Goal: Download file/media

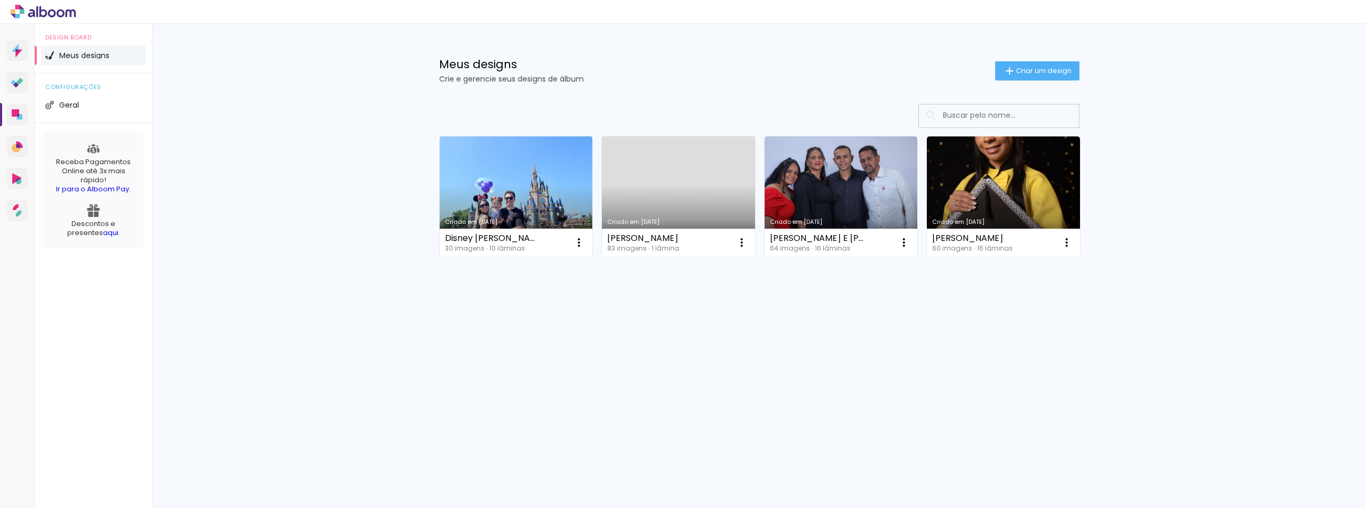
click at [532, 187] on link "Criado em [DATE]" at bounding box center [516, 197] width 153 height 121
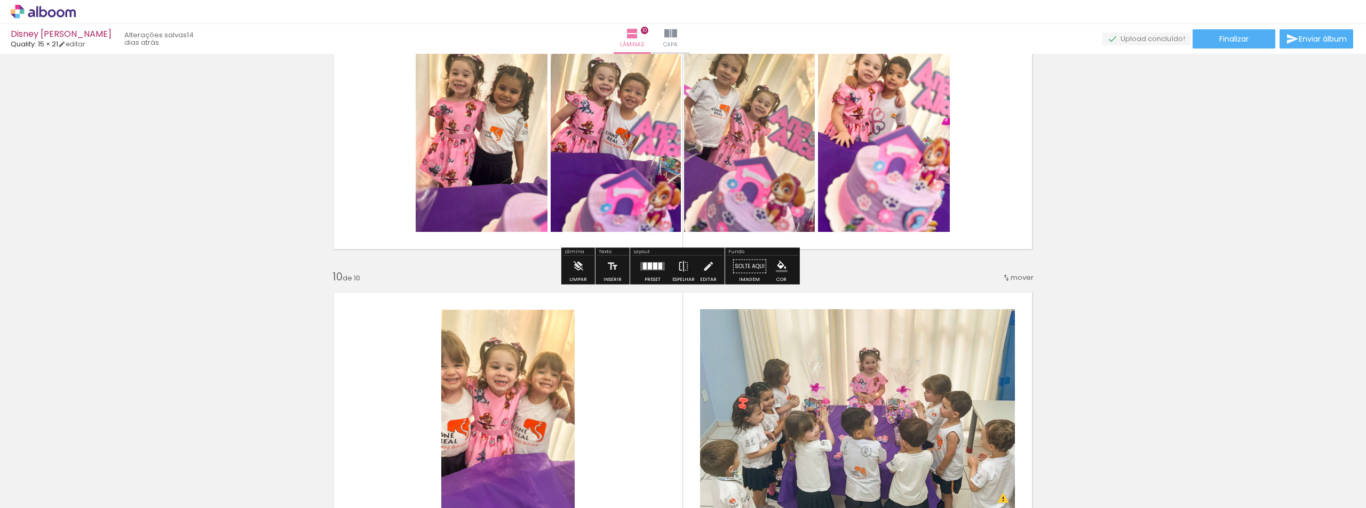
scroll to position [2391, 0]
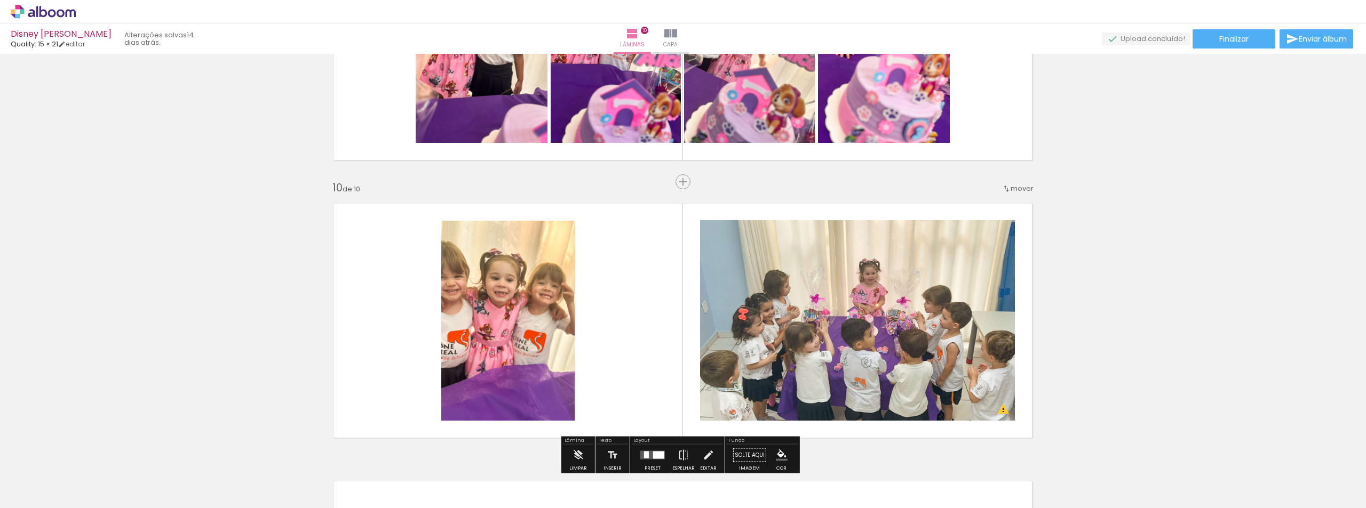
click at [562, 333] on quentale-photo at bounding box center [507, 321] width 133 height 200
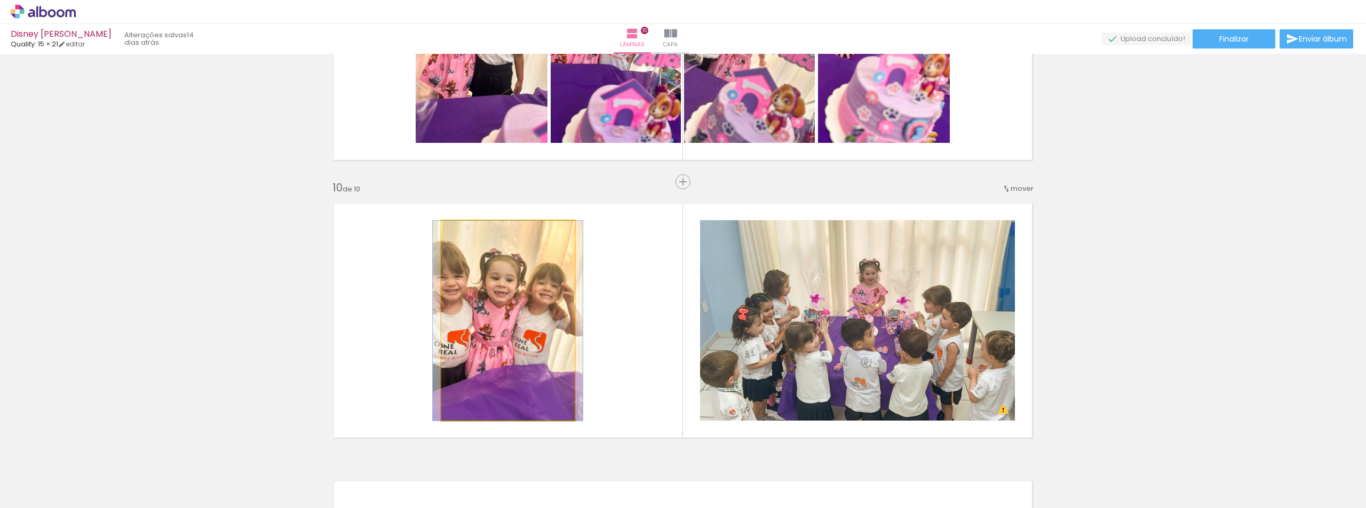
click at [555, 332] on quentale-photo at bounding box center [507, 321] width 133 height 200
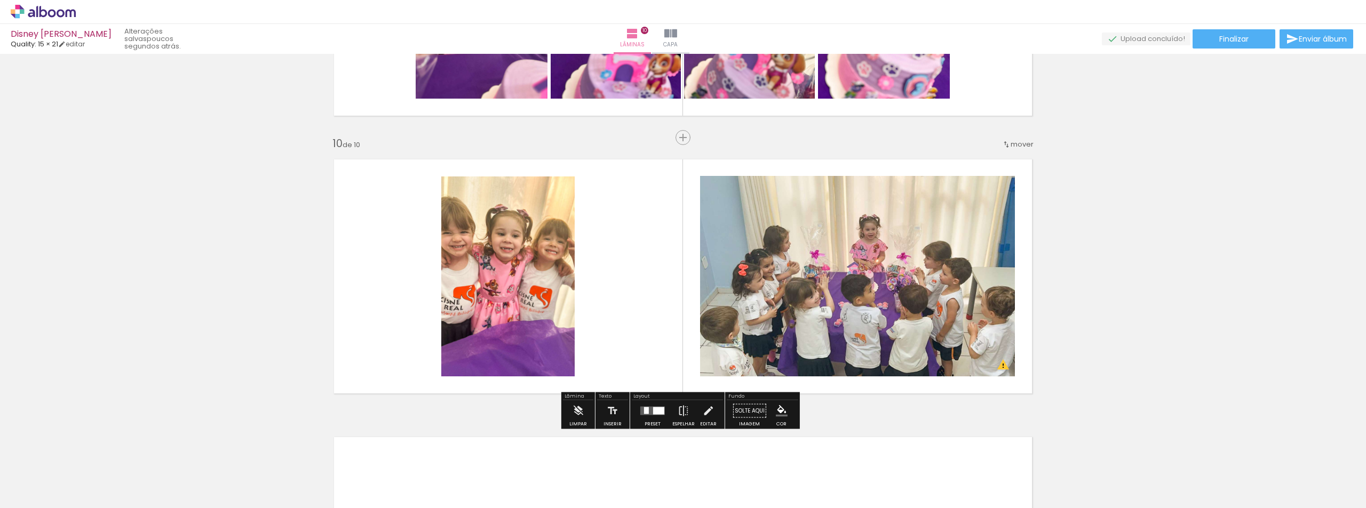
scroll to position [2454, 0]
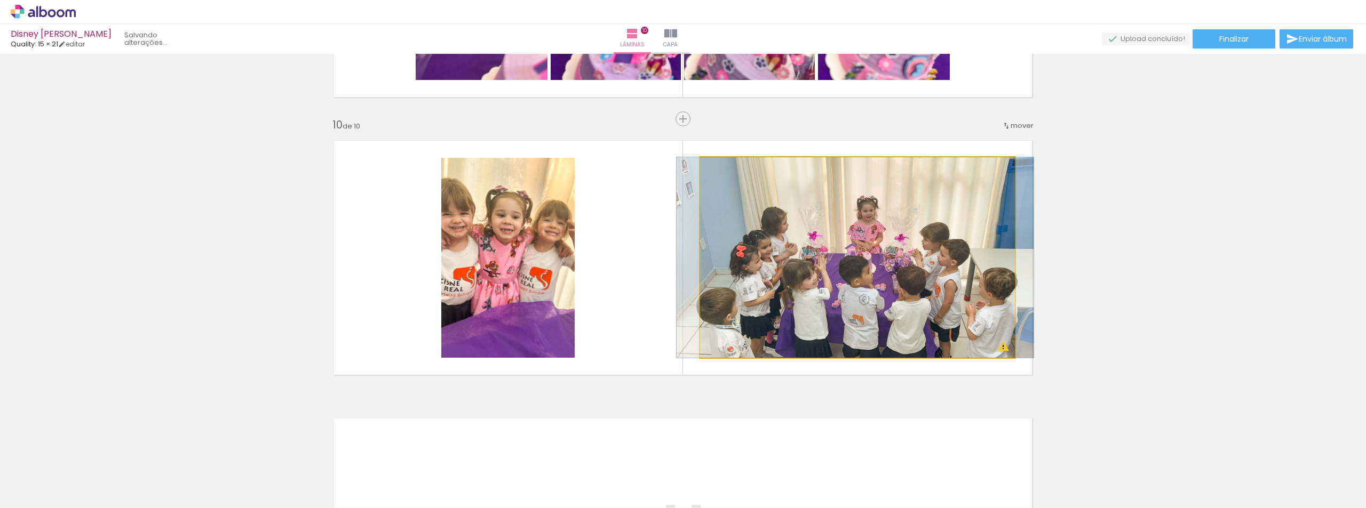
drag, startPoint x: 918, startPoint y: 322, endPoint x: 915, endPoint y: 295, distance: 26.8
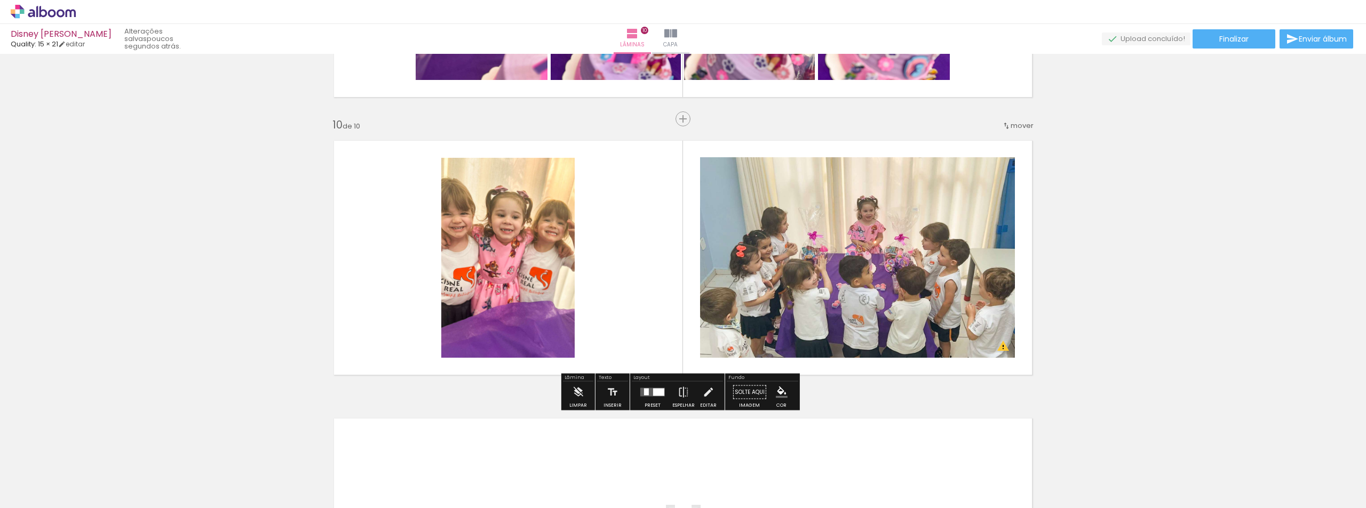
click at [1240, 49] on div "Disney Ana Alice Quality: 15 × 21 editar poucos segundos atrás. Lâminas 10 Capa…" at bounding box center [683, 27] width 1366 height 54
click at [1239, 38] on span "Finalizar" at bounding box center [1233, 38] width 29 height 7
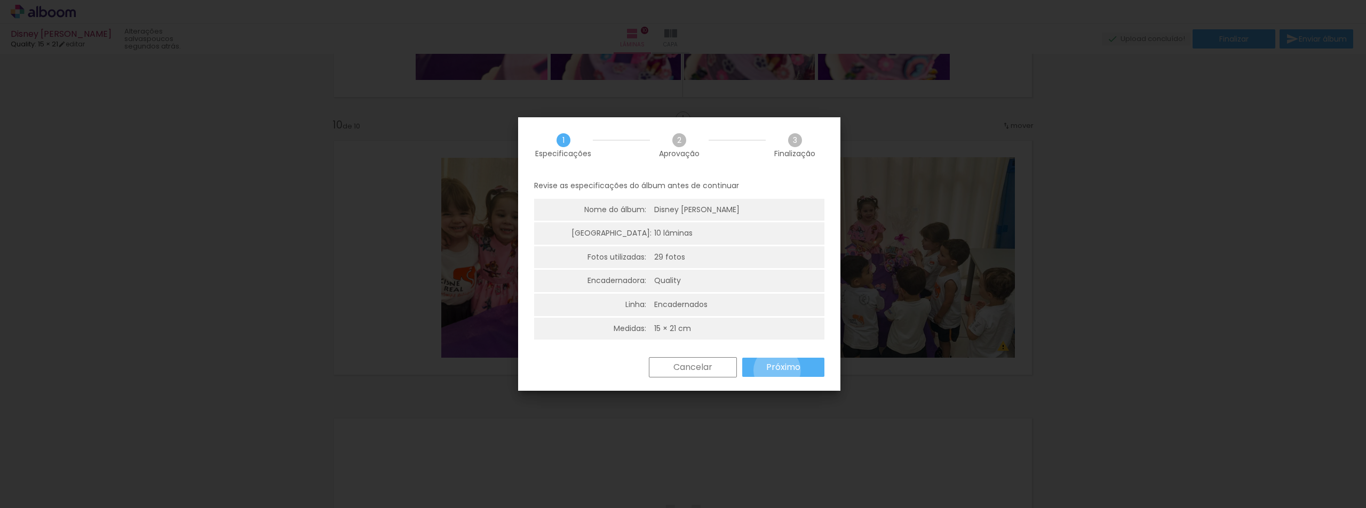
click at [0, 0] on slot "Próximo" at bounding box center [0, 0] width 0 height 0
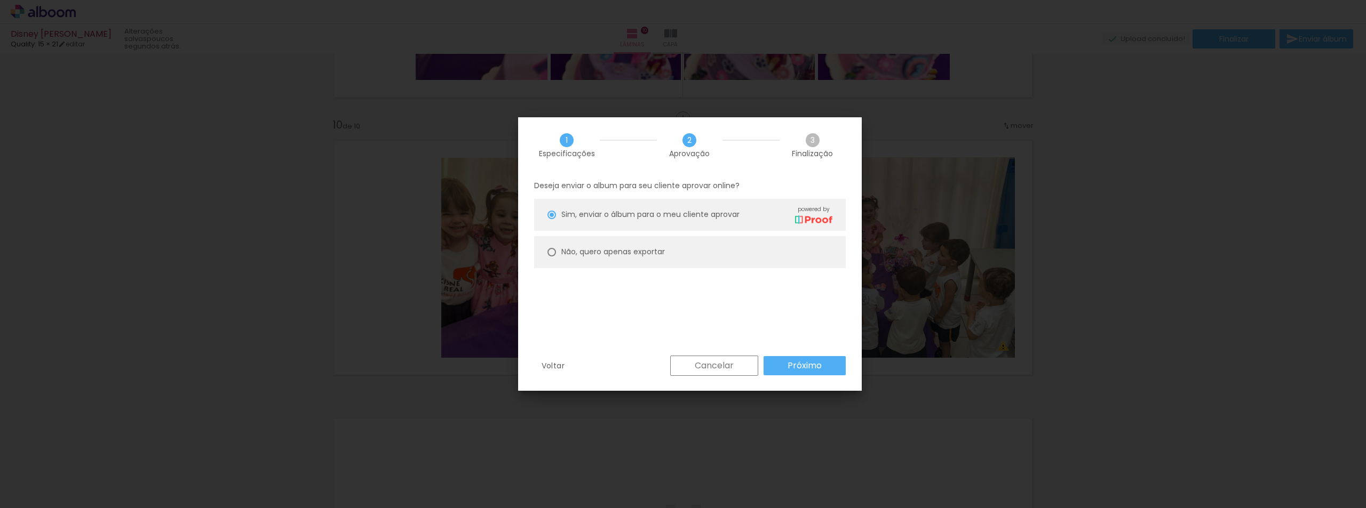
click at [679, 261] on paper-radio-button "Não, quero apenas exportar" at bounding box center [690, 252] width 312 height 32
type paper-radio-button "on"
click at [791, 373] on paper-button "Próximo" at bounding box center [804, 365] width 82 height 19
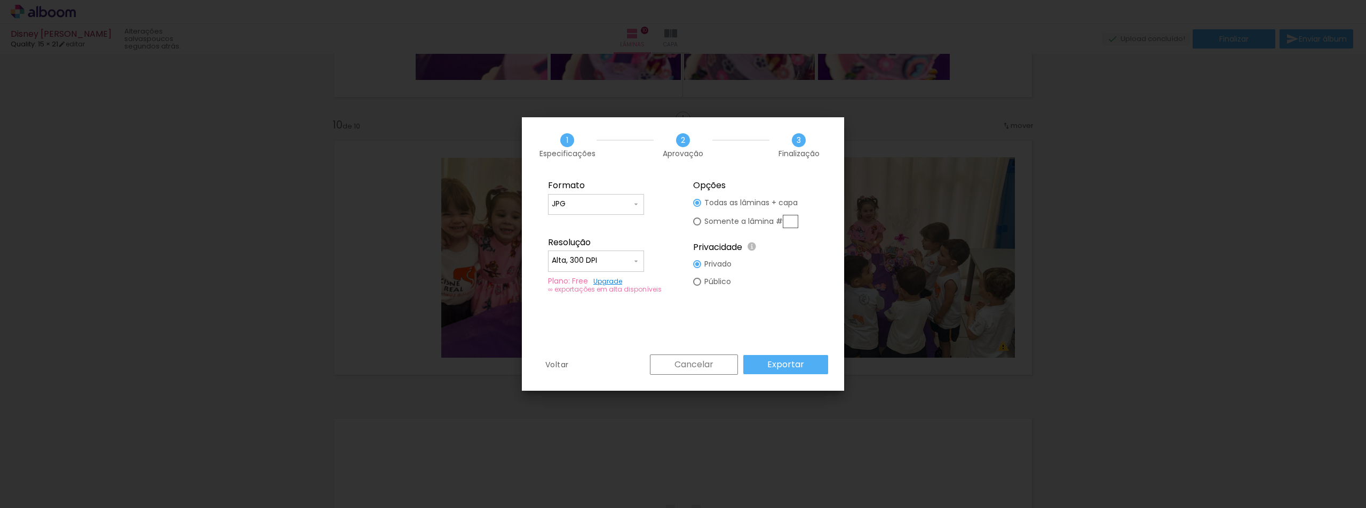
click at [609, 262] on input "Alta, 300 DPI" at bounding box center [592, 261] width 80 height 11
click at [588, 290] on paper-item "Baixa" at bounding box center [596, 280] width 96 height 21
type input "Baixa"
click at [589, 258] on input "Baixa" at bounding box center [592, 261] width 80 height 11
click at [586, 281] on paper-item "Baixa" at bounding box center [596, 280] width 96 height 21
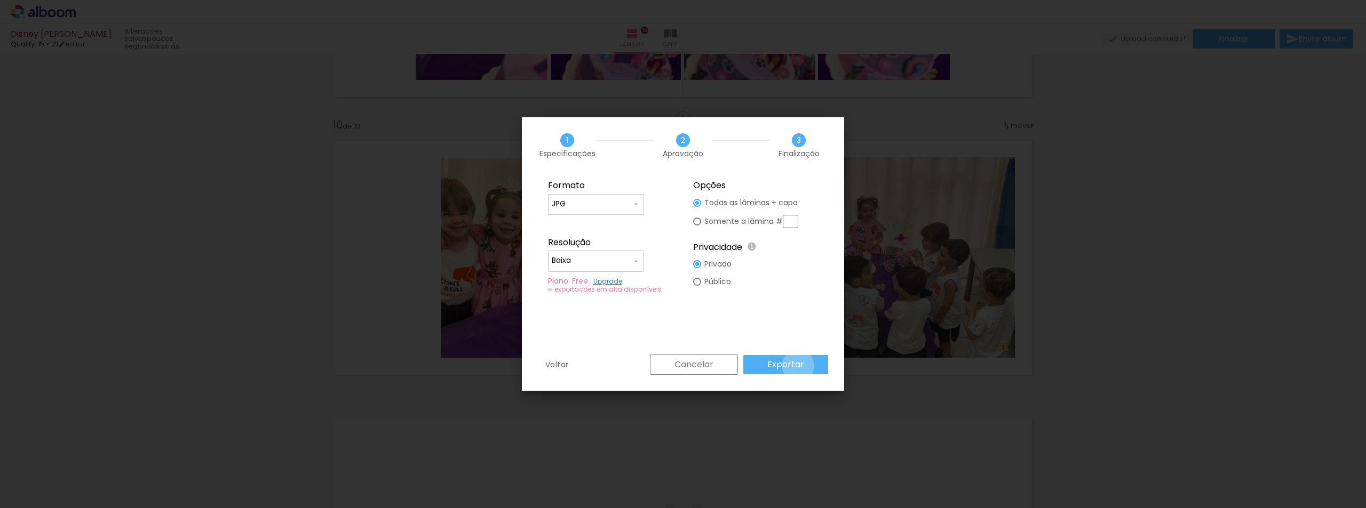
click at [0, 0] on slot "Exportar" at bounding box center [0, 0] width 0 height 0
